Goal: Find specific fact: Find specific fact

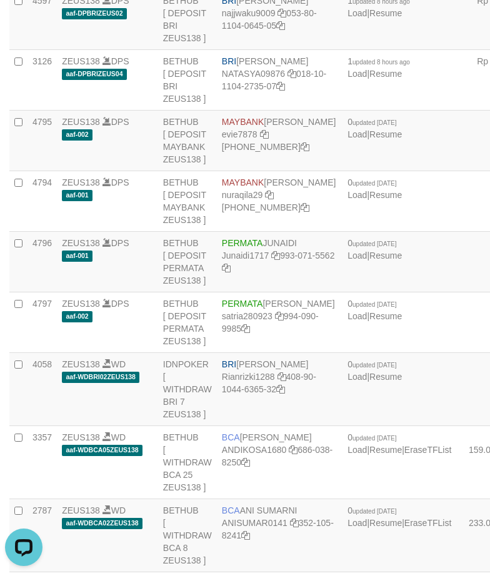
scroll to position [2656, 0]
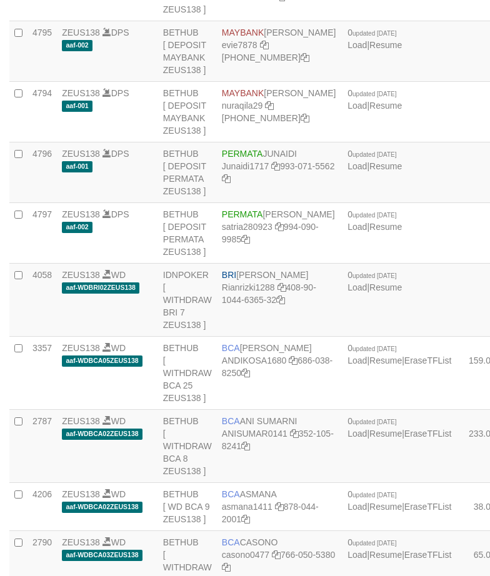
scroll to position [2656, 0]
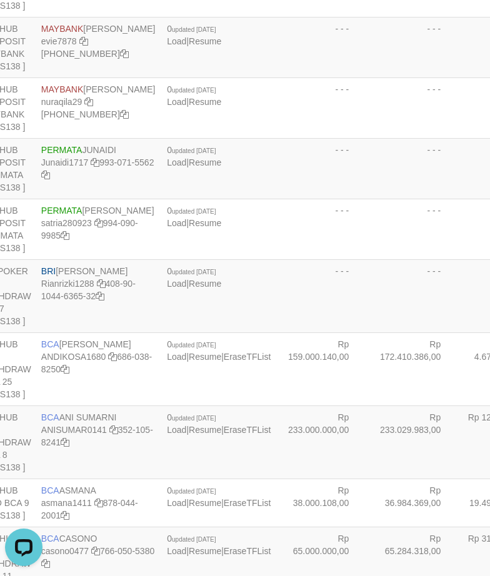
scroll to position [1301, 181]
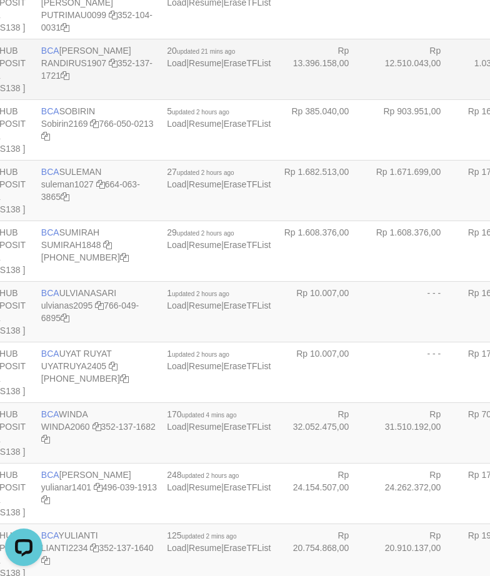
click at [51, 56] on span "BCA" at bounding box center [50, 51] width 18 height 10
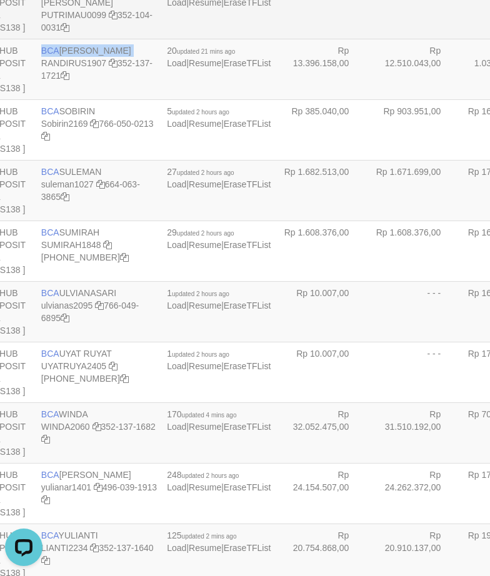
copy td "BCA RANDI RUSTANDI"
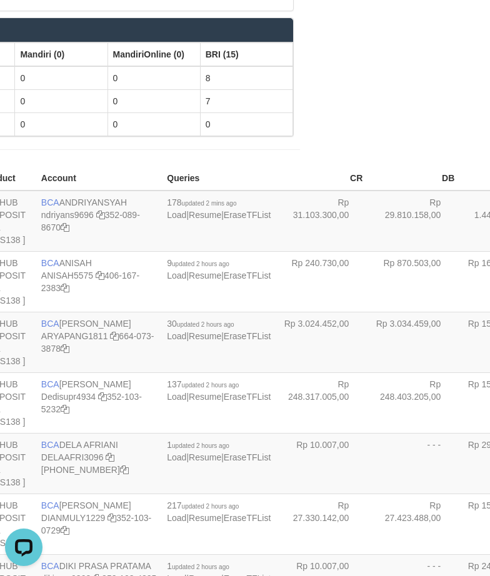
scroll to position [2548, 181]
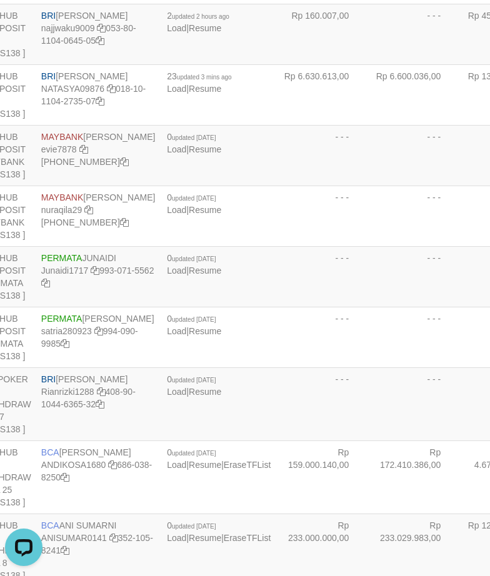
scroll to position [1946, 181]
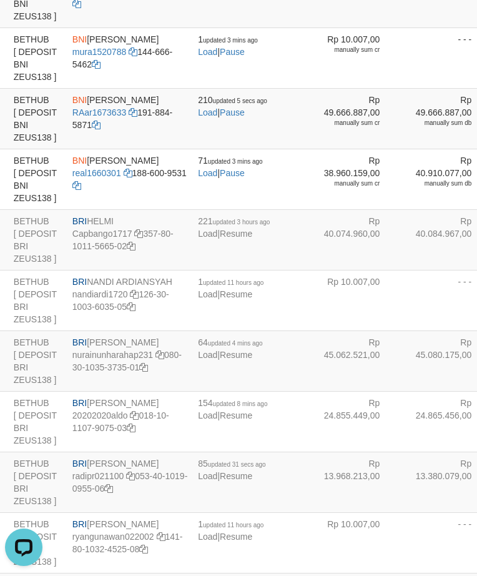
scroll to position [1947, 149]
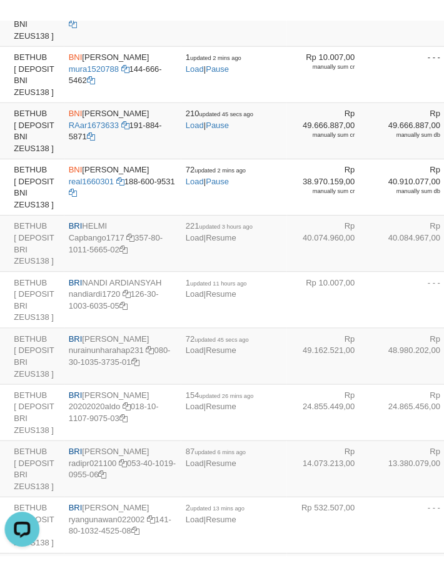
scroll to position [1916, 149]
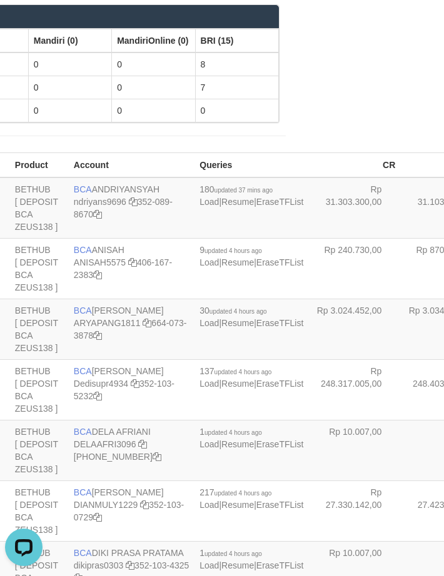
scroll to position [904, 149]
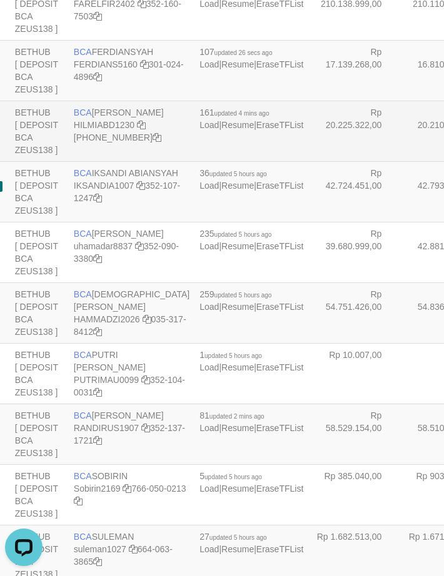
click at [81, 117] on span "BCA" at bounding box center [83, 112] width 18 height 10
copy td "BCA HILMI ABDILLAH"
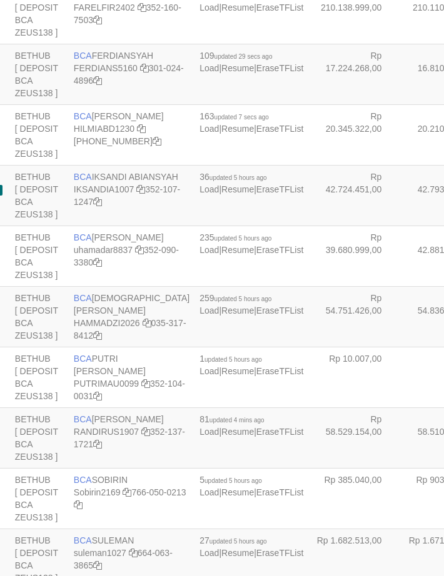
scroll to position [904, 149]
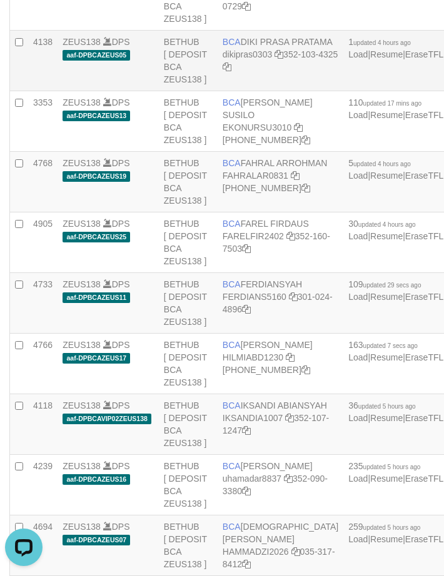
scroll to position [644, 0]
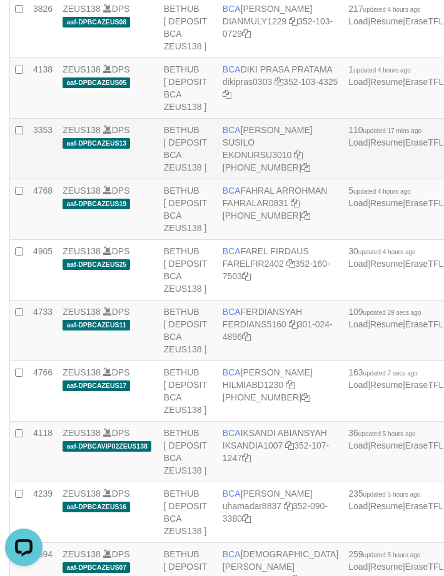
click at [230, 135] on span "BCA" at bounding box center [231, 130] width 18 height 10
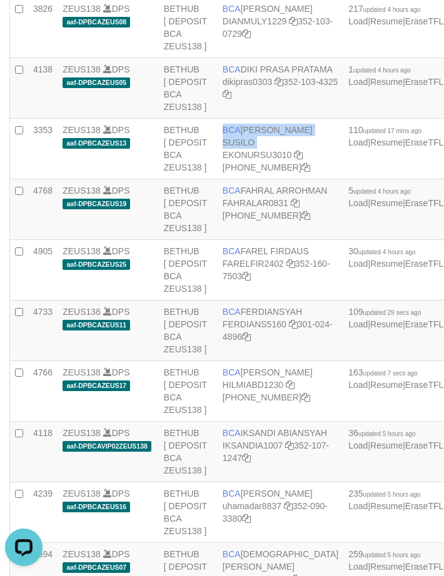
copy td "BCA EKO NUR SUSILO"
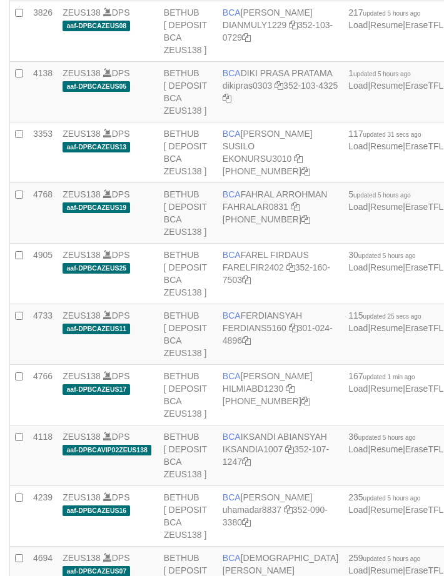
scroll to position [644, 0]
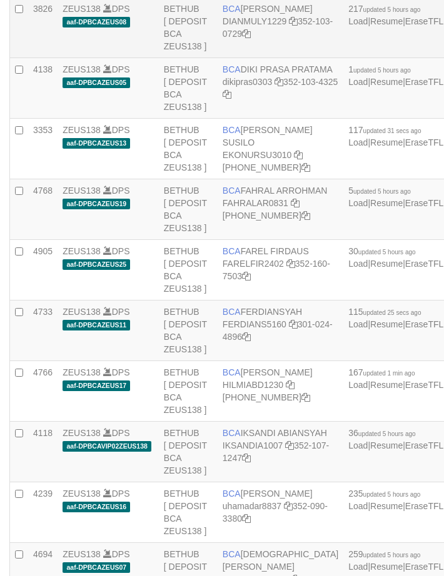
click at [232, 58] on td "BCA [PERSON_NAME] DIANMULY1229 352-103-0729" at bounding box center [280, 28] width 126 height 61
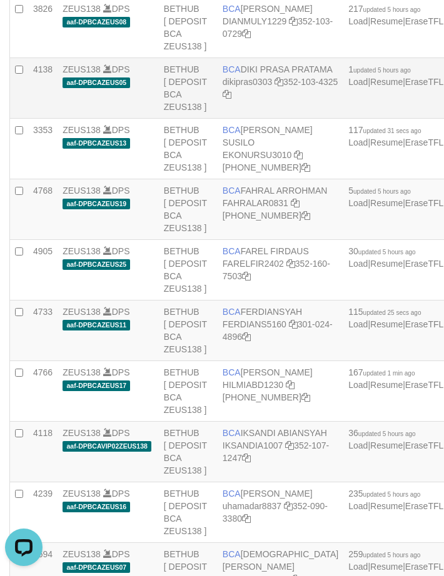
scroll to position [2596, 0]
